Goal: Browse casually

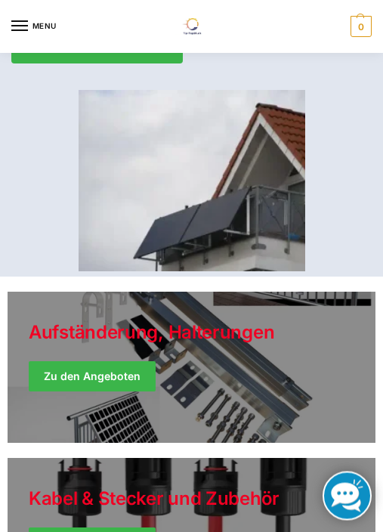
scroll to position [408, 0]
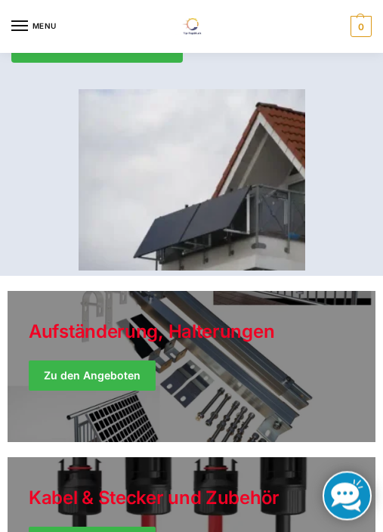
click at [338, 31] on div "MENU Tiptop Technik zum Stromsparen und Stromgewinnung" at bounding box center [191, 26] width 361 height 53
click at [54, 15] on button "MENU" at bounding box center [33, 26] width 45 height 23
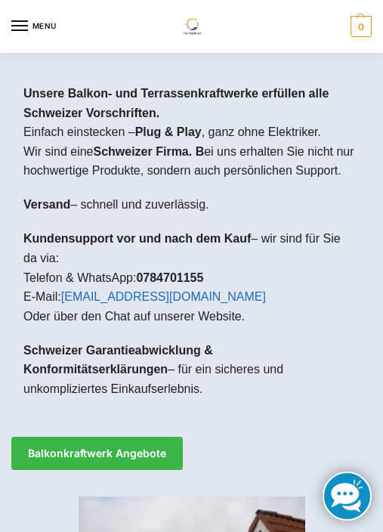
scroll to position [0, 0]
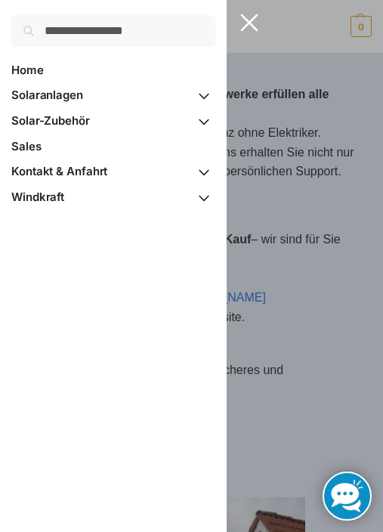
click at [38, 15] on button "MENU" at bounding box center [33, 26] width 45 height 23
click at [49, 61] on link "Home" at bounding box center [113, 70] width 204 height 26
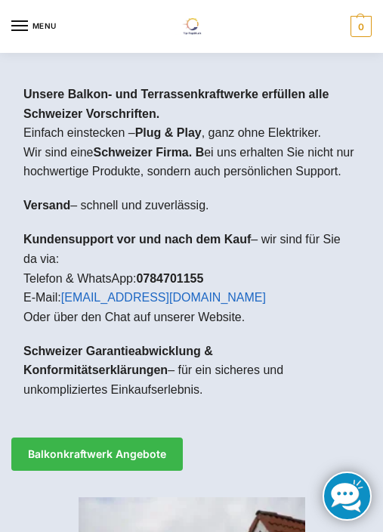
click at [364, 327] on div "Unsere Balkon- und Terrassenkraftwerke erfüllen alle Schweizer Vorschriften. Ei…" at bounding box center [191, 250] width 361 height 354
click at [370, 20] on span "0" at bounding box center [361, 26] width 21 height 21
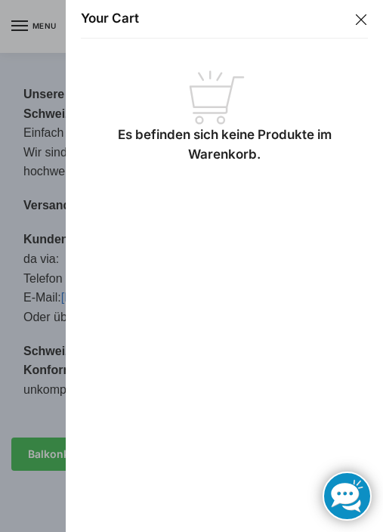
click at [368, 17] on button "Close drawer" at bounding box center [362, 20] width 20 height 20
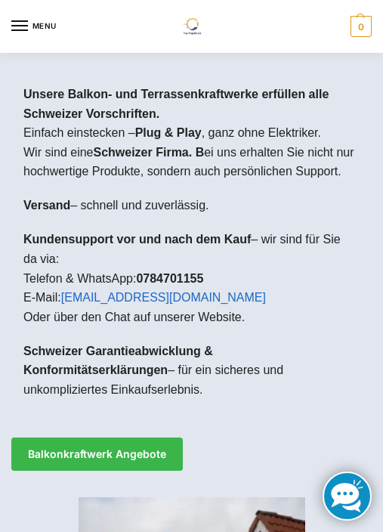
click at [208, 20] on img at bounding box center [192, 26] width 36 height 17
click at [347, 375] on div at bounding box center [191, 266] width 383 height 532
